Goal: Task Accomplishment & Management: Manage account settings

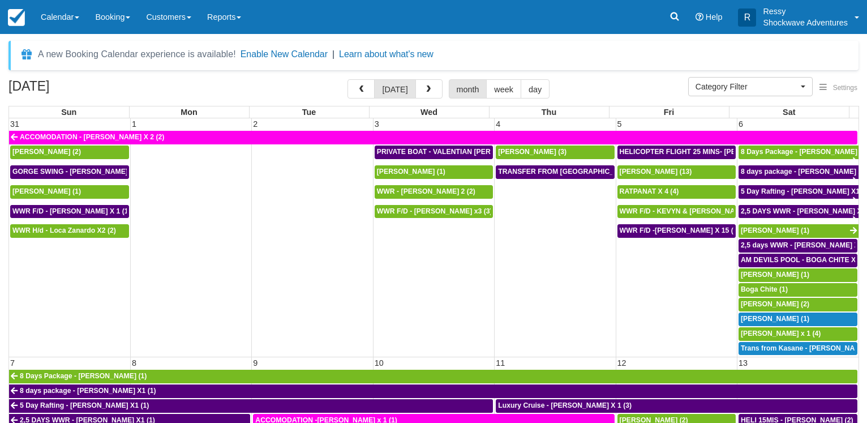
select select
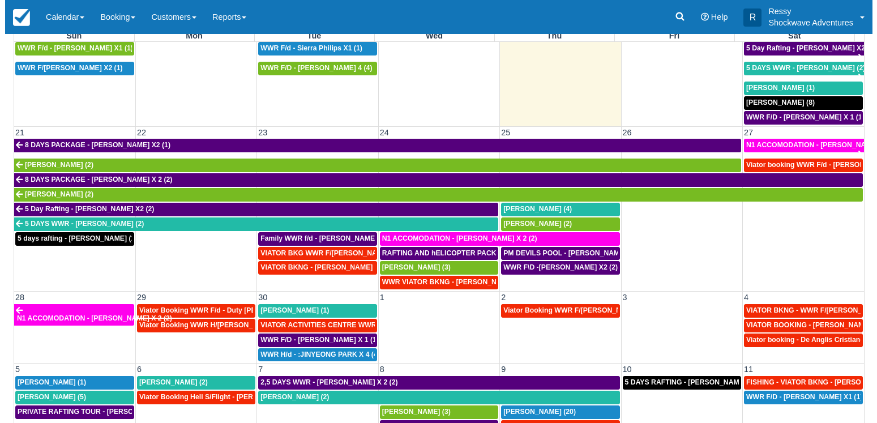
scroll to position [88, 0]
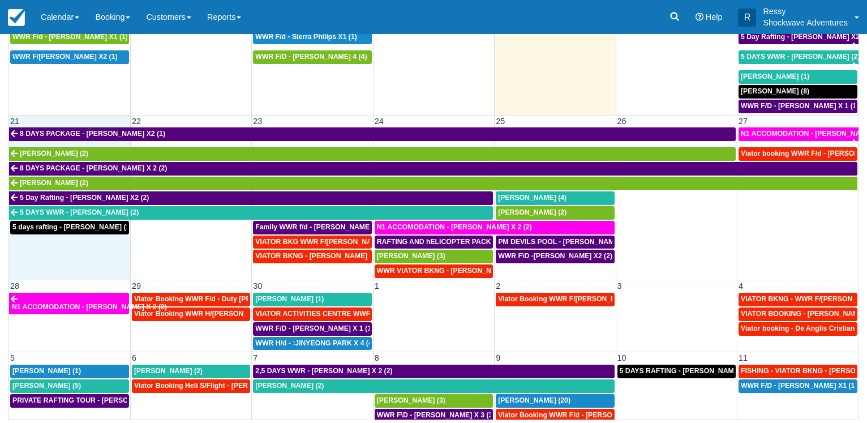
click at [83, 248] on td "5 days rafting - Razeen Karim (1)" at bounding box center [69, 249] width 121 height 59
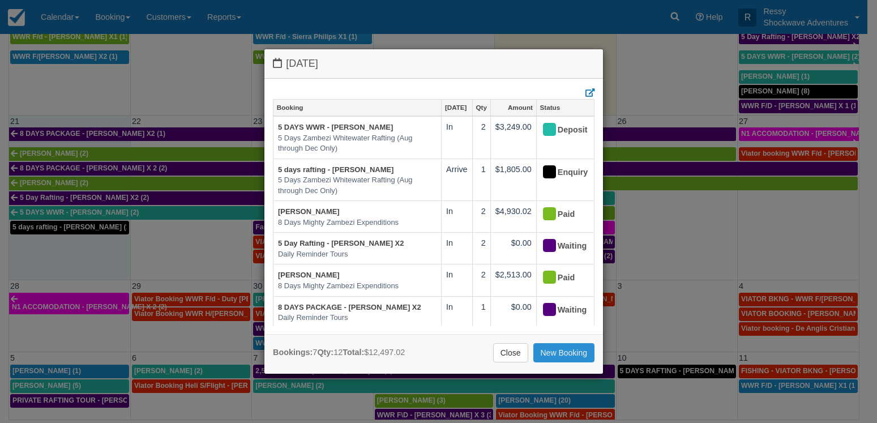
click at [546, 355] on link "New Booking" at bounding box center [564, 352] width 62 height 19
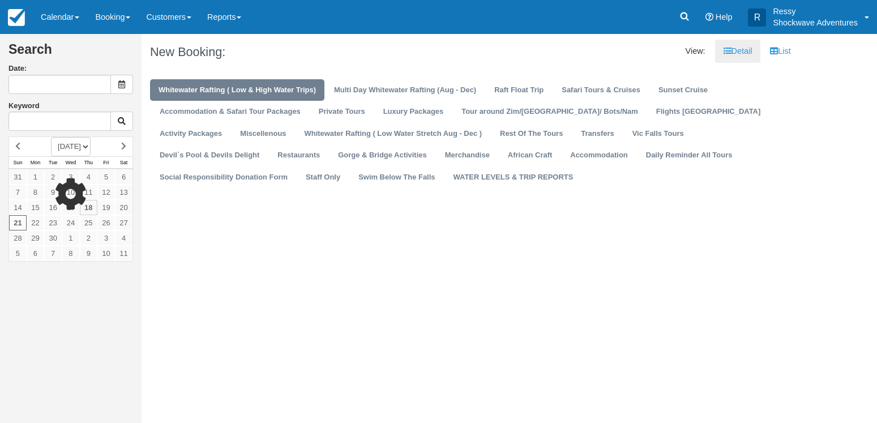
type input "[DATE]"
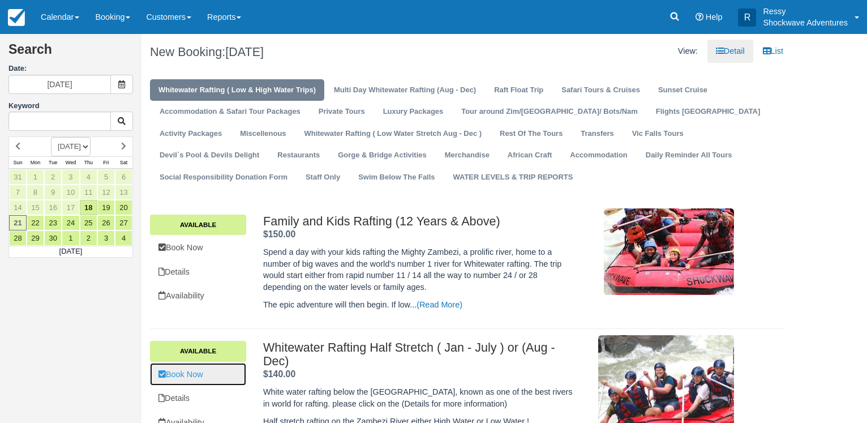
click at [201, 380] on link "Book Now" at bounding box center [198, 374] width 96 height 23
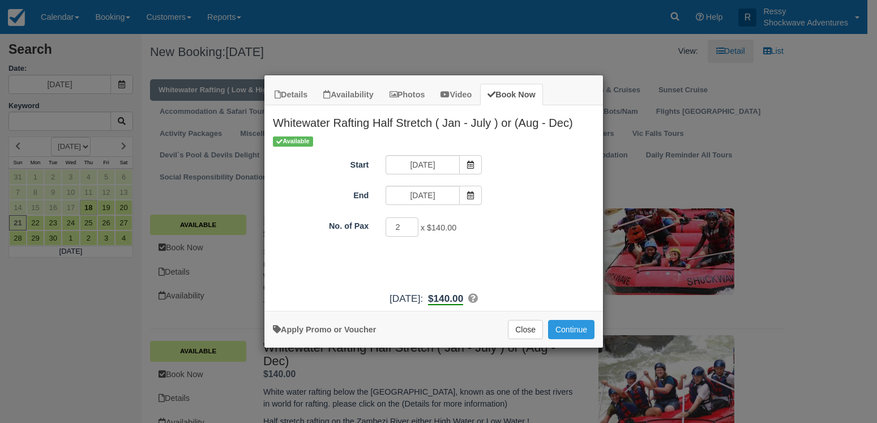
click at [408, 225] on input "2" at bounding box center [401, 226] width 33 height 19
click at [408, 225] on input "3" at bounding box center [401, 226] width 33 height 19
click at [408, 225] on input "4" at bounding box center [401, 226] width 33 height 19
click at [408, 225] on input "5" at bounding box center [401, 226] width 33 height 19
click at [408, 225] on input "6" at bounding box center [401, 226] width 33 height 19
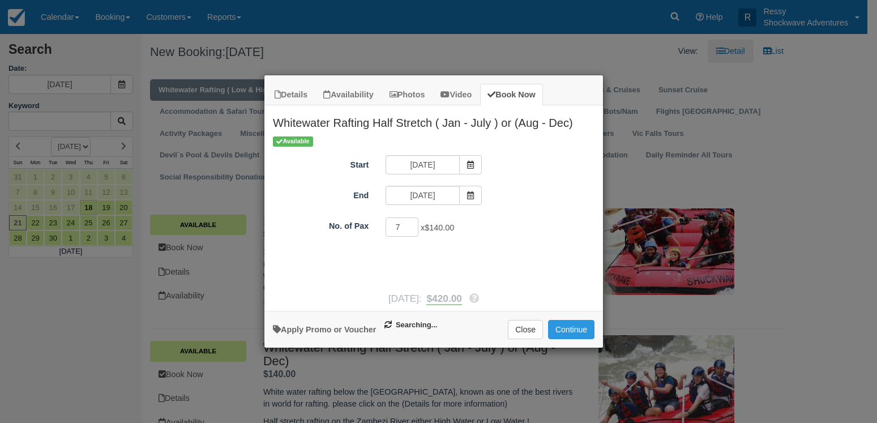
click at [408, 225] on input "7" at bounding box center [401, 226] width 33 height 19
click at [408, 225] on input "8" at bounding box center [401, 226] width 33 height 19
click at [408, 225] on input "9" at bounding box center [401, 226] width 33 height 19
click at [408, 225] on input "10" at bounding box center [401, 226] width 33 height 19
type input "11"
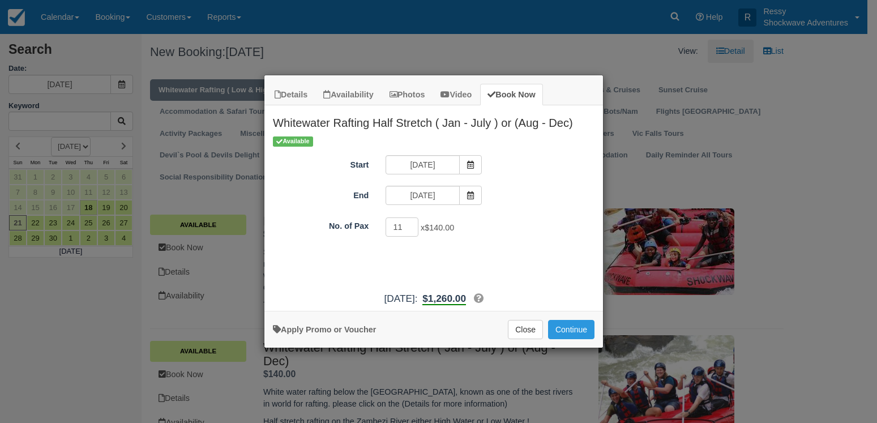
click at [408, 225] on input "11" at bounding box center [401, 226] width 33 height 19
click at [579, 329] on button "Continue" at bounding box center [571, 329] width 46 height 19
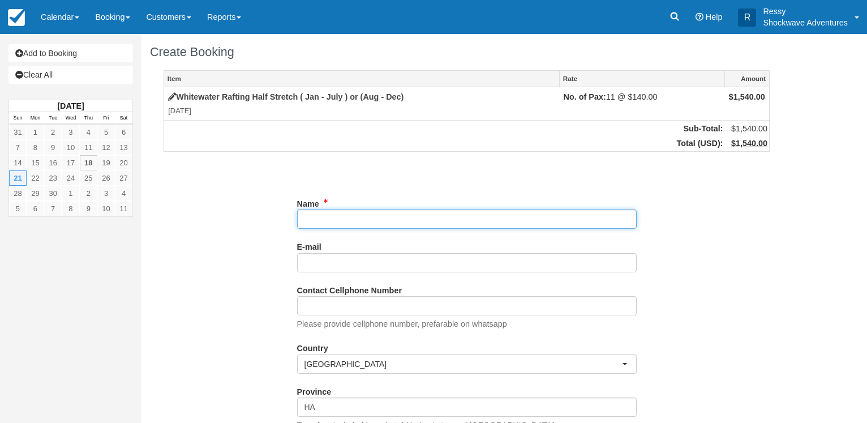
click at [320, 211] on input "Name" at bounding box center [467, 218] width 340 height 19
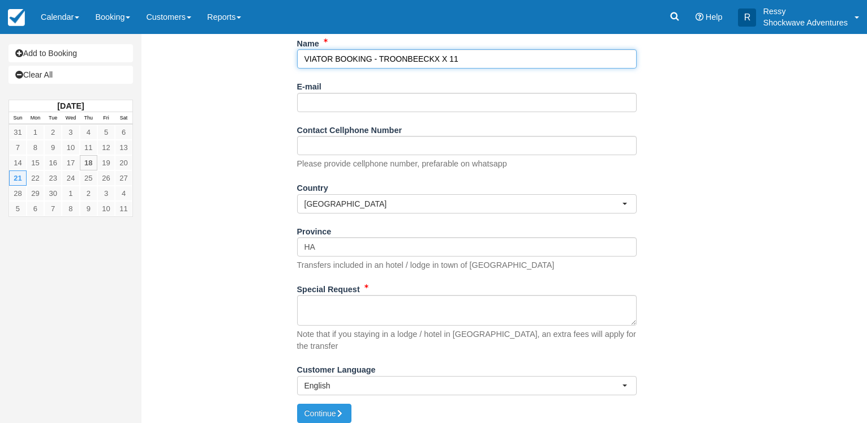
type input "VIATOR BOOKING - TROONBEECKX X 11"
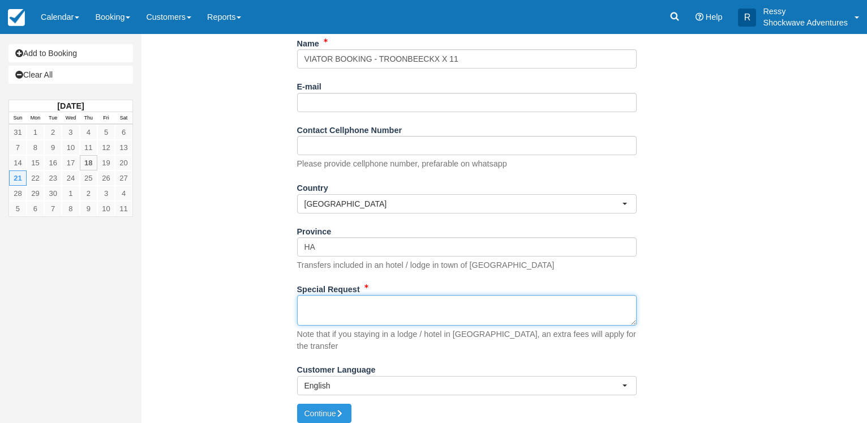
click at [340, 306] on textarea "Special Request" at bounding box center [467, 310] width 340 height 31
click at [319, 313] on textarea "Special Request" at bounding box center [467, 310] width 340 height 31
click at [333, 307] on textarea "Special Request" at bounding box center [467, 310] width 340 height 31
paste textarea "Customer Troonbeeckx, Jordi Customer email S-9f1dfab0f783448ba47bc9e73a08519a+1…"
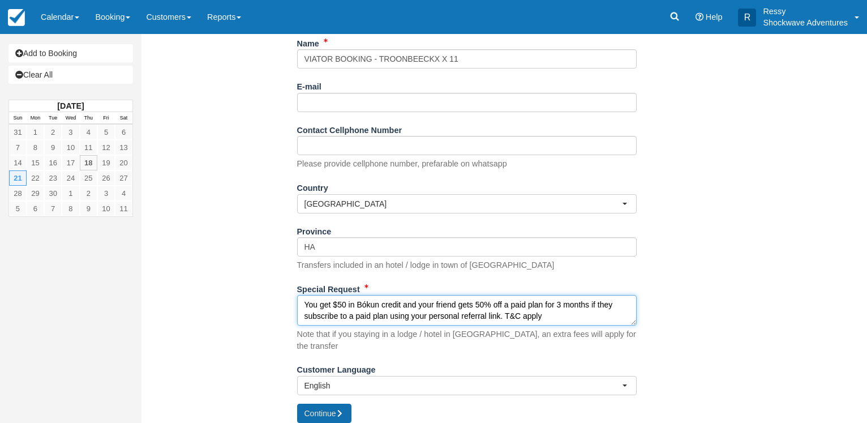
type textarea "Customer Troonbeeckx, Jordi Customer email S-9f1dfab0f783448ba47bc9e73a08519a+1…"
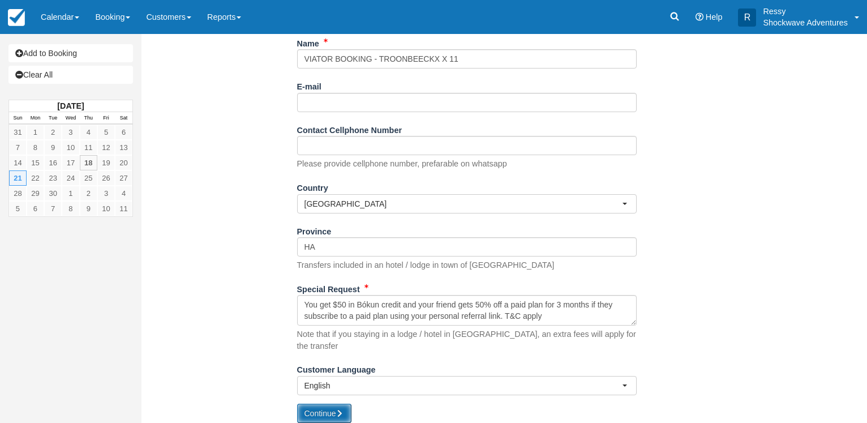
click at [317, 405] on button "Continue" at bounding box center [324, 413] width 54 height 19
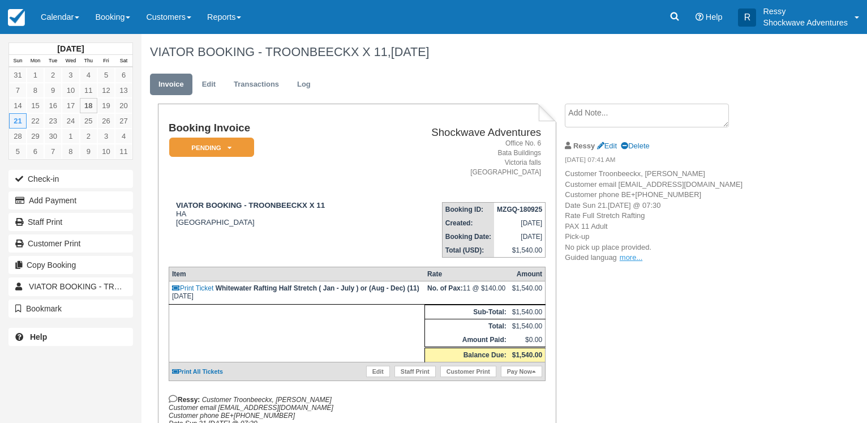
click at [642, 263] on p "Customer Troonbeeckx, [PERSON_NAME] email [EMAIL_ADDRESS][DOMAIN_NAME] Customer…" at bounding box center [660, 216] width 191 height 95
click at [640, 263] on p "Customer Troonbeeckx, [PERSON_NAME] email [EMAIL_ADDRESS][DOMAIN_NAME] Customer…" at bounding box center [660, 216] width 191 height 95
click at [638, 261] on link "more..." at bounding box center [631, 257] width 23 height 8
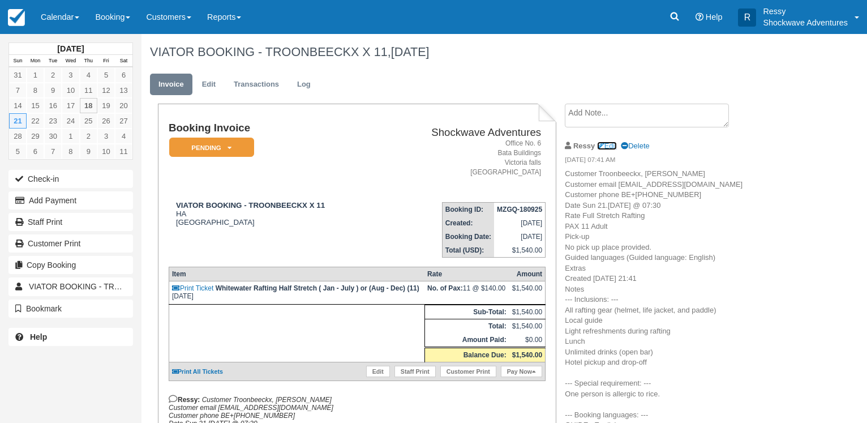
click at [608, 143] on link "Edit" at bounding box center [607, 145] width 20 height 8
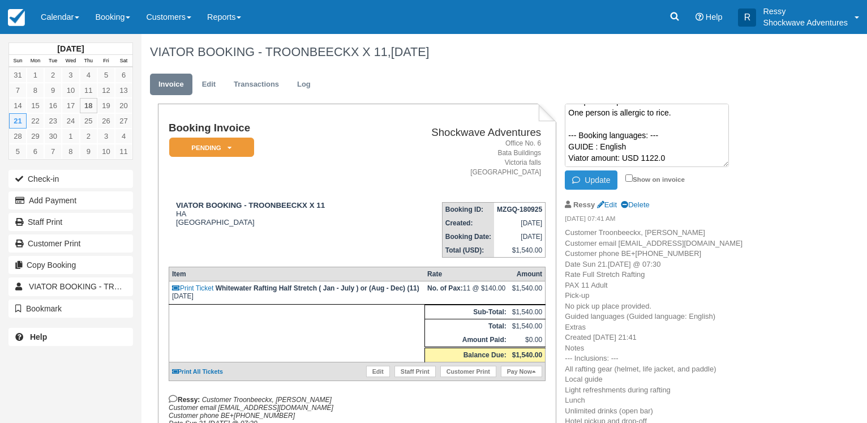
scroll to position [306, 0]
type textarea "Customer Troonbeeckx, [PERSON_NAME] email [EMAIL_ADDRESS][DOMAIN_NAME] Customer…"
click at [724, 193] on li "Ressy Edit Delete 09/18/25 07:41 AM Customer Troonbeeckx, Jordi Customer email …" at bounding box center [660, 380] width 191 height 377
click at [579, 176] on icon "button" at bounding box center [578, 180] width 12 height 8
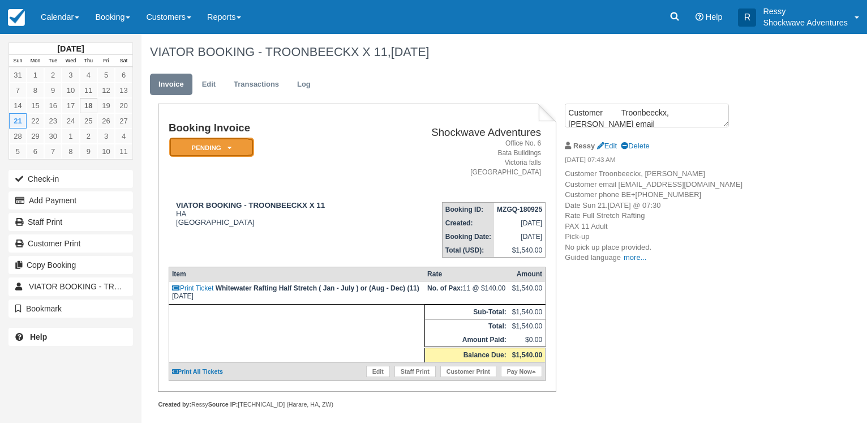
click at [243, 151] on em "Pending" at bounding box center [211, 148] width 85 height 20
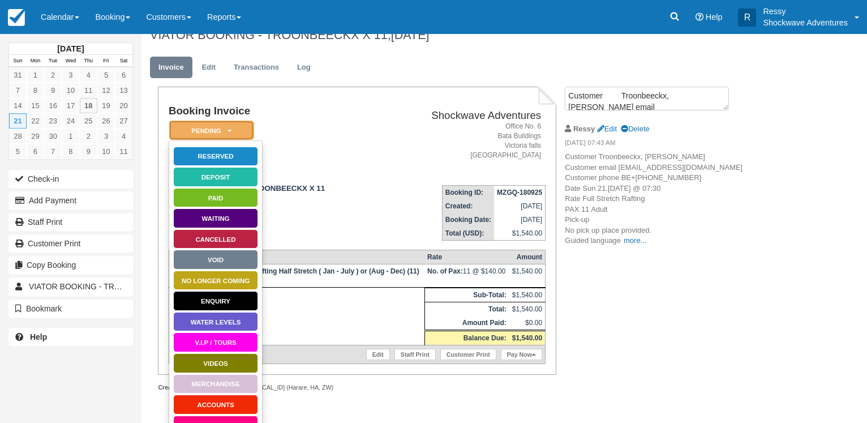
scroll to position [35, 0]
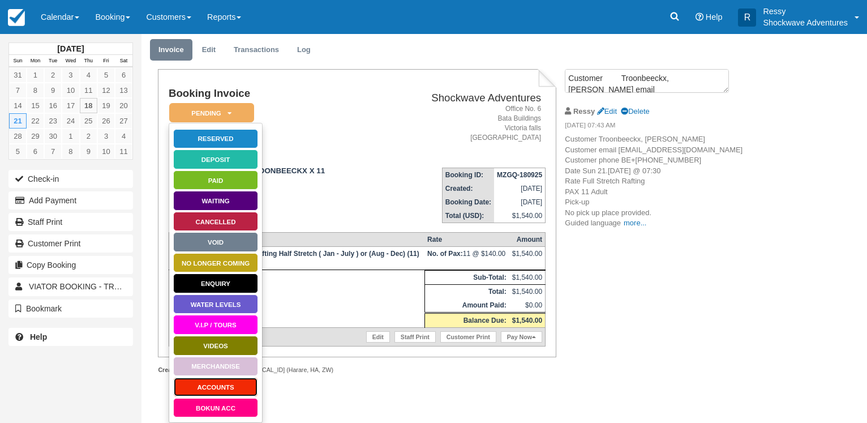
click at [223, 383] on link "ACCOUNTS" at bounding box center [215, 387] width 85 height 20
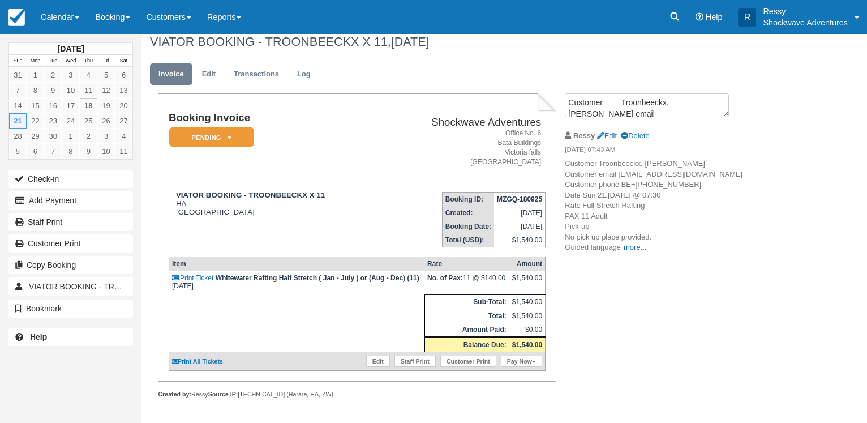
scroll to position [16, 0]
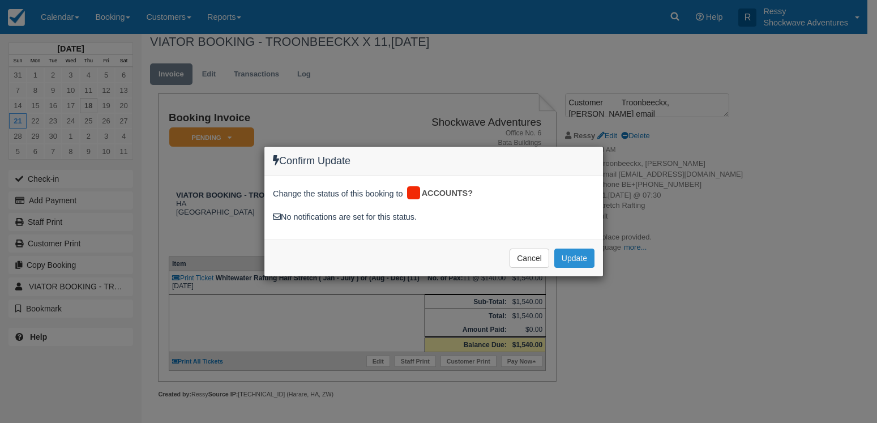
click at [585, 250] on button "Update" at bounding box center [574, 257] width 40 height 19
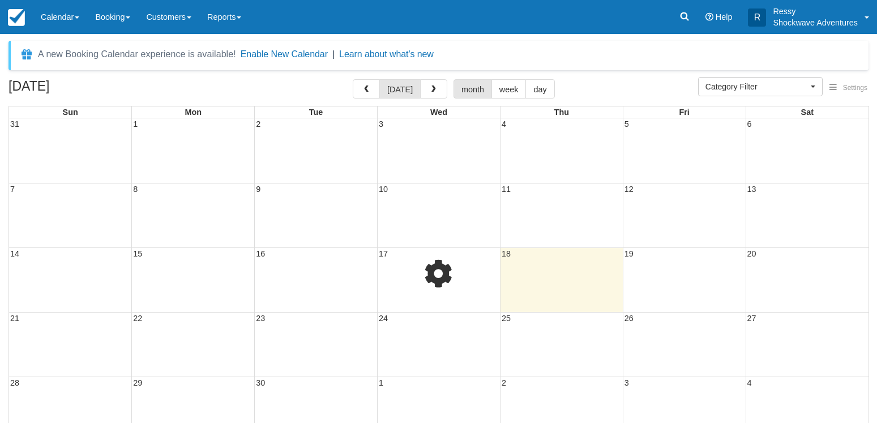
select select
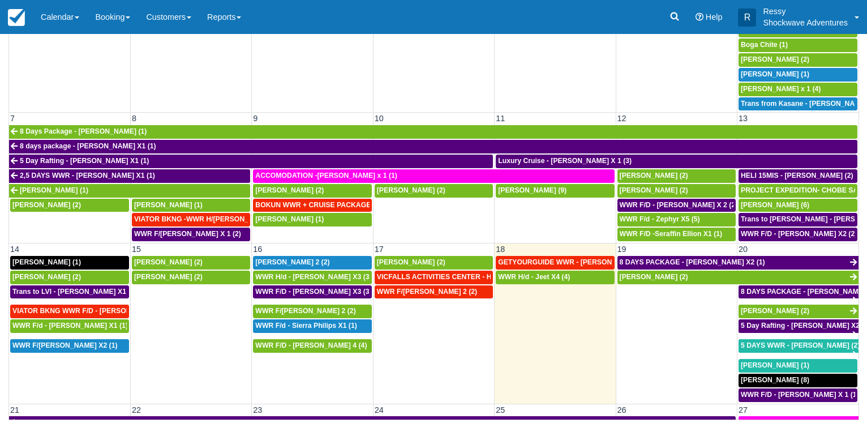
scroll to position [163, 0]
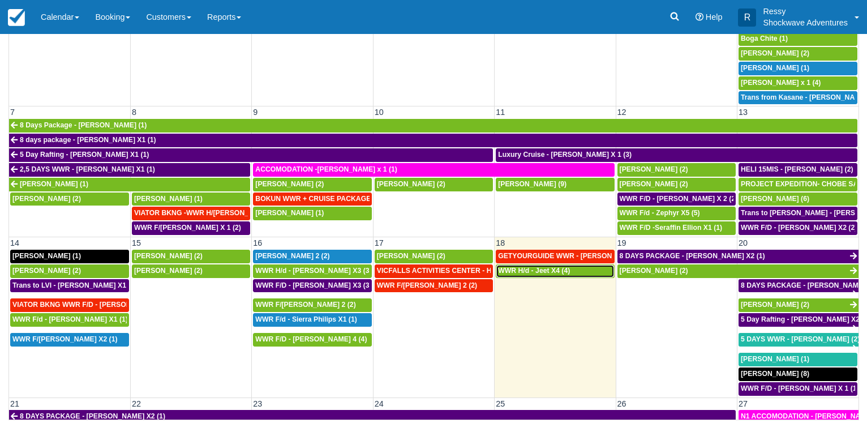
click at [540, 268] on span "WWR H/d - Jeet X4 (4)" at bounding box center [534, 271] width 72 height 8
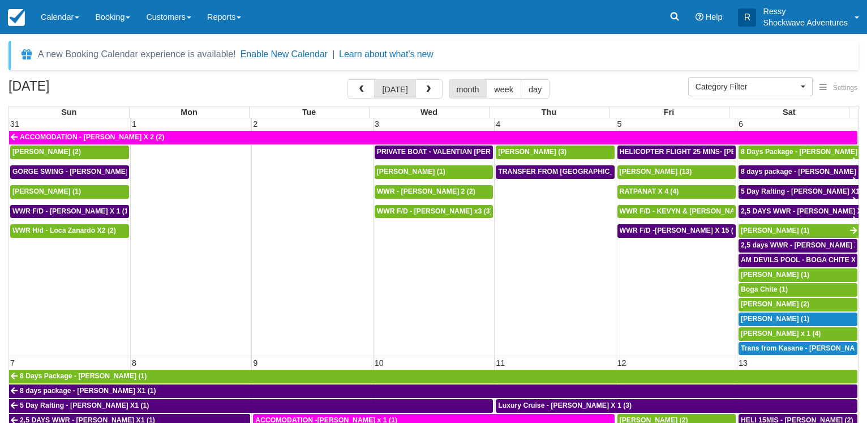
select select
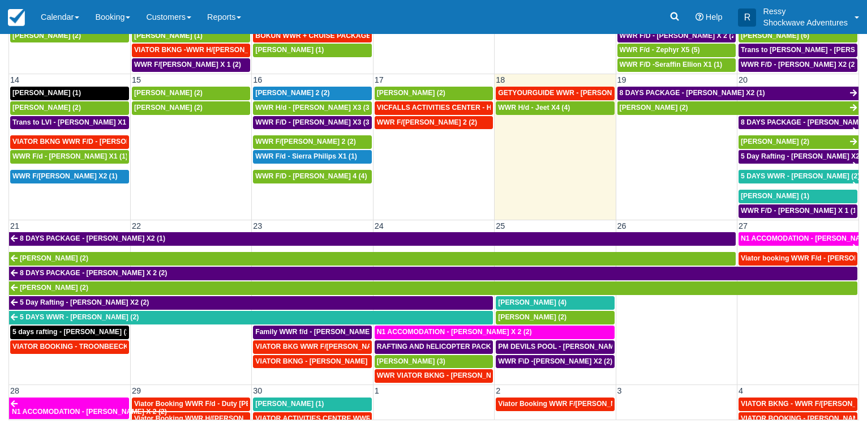
scroll to position [272, 0]
